Goal: Task Accomplishment & Management: Complete application form

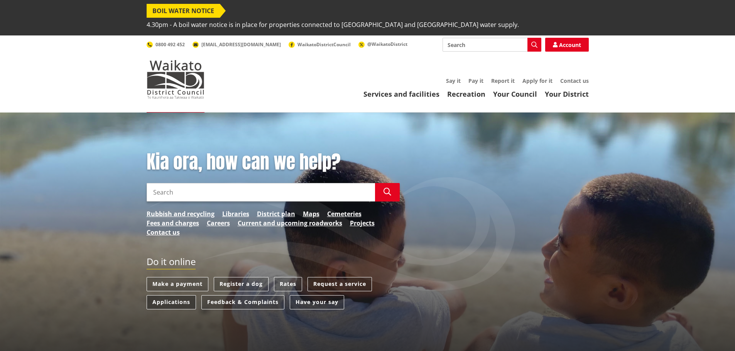
click at [174, 295] on link "Applications" at bounding box center [171, 302] width 49 height 14
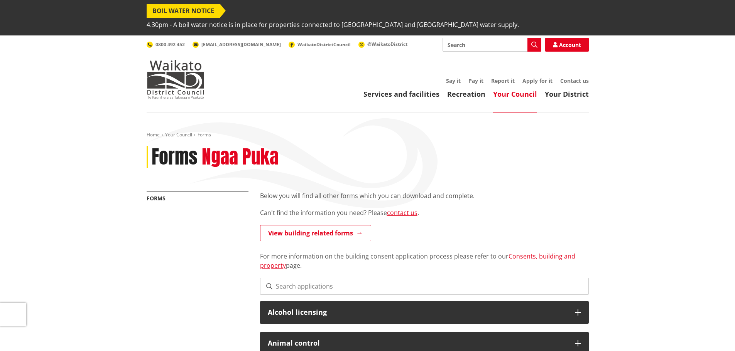
click at [468, 38] on input "Search" at bounding box center [491, 45] width 99 height 14
type input "apply for resource consent"
click at [534, 42] on icon "button" at bounding box center [534, 45] width 6 height 6
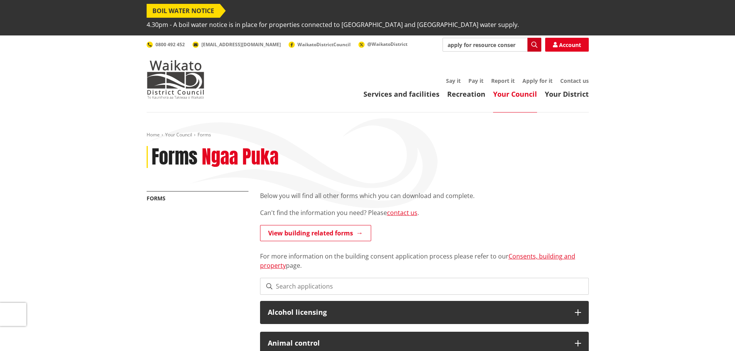
click at [533, 42] on icon "button" at bounding box center [534, 45] width 6 height 6
click at [527, 38] on button "Search" at bounding box center [534, 45] width 14 height 14
click at [460, 52] on div "Apply for resource consent" at bounding box center [492, 59] width 98 height 14
type input "Apply for resource consent"
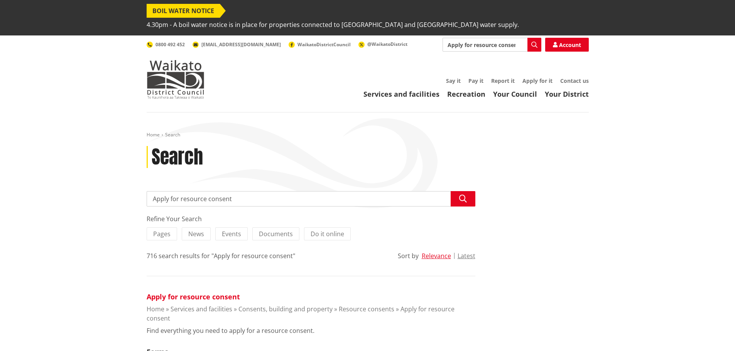
click at [228, 292] on link "Apply for resource consent" at bounding box center [193, 296] width 93 height 9
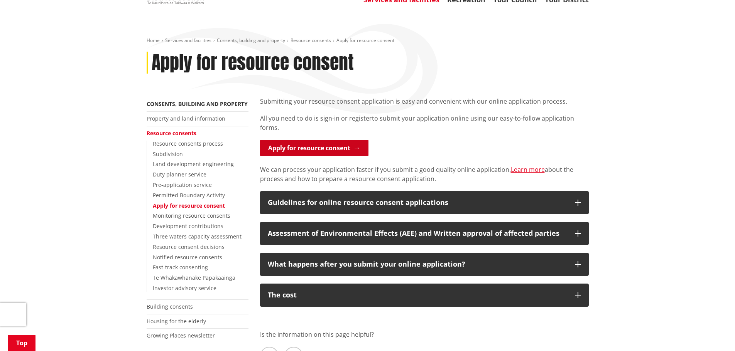
scroll to position [77, 0]
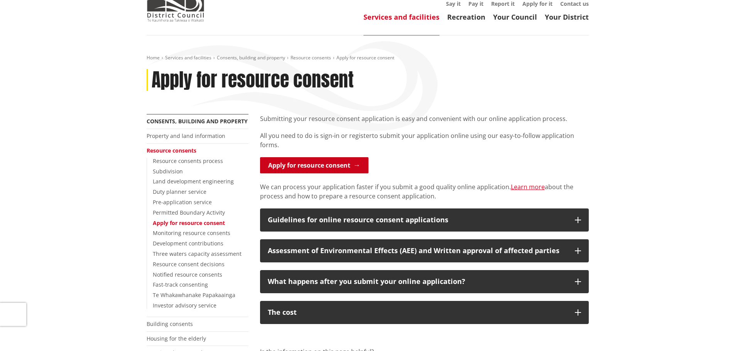
click at [347, 157] on link "Apply for resource consent" at bounding box center [314, 165] width 108 height 16
